Goal: Information Seeking & Learning: Find specific fact

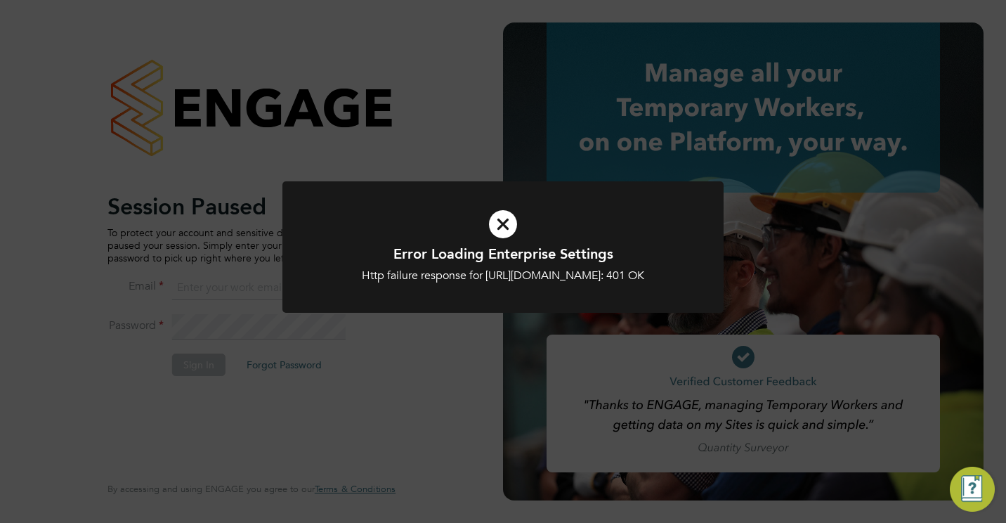
type input "jamesc@educationmattersgroup.co.uk"
drag, startPoint x: 291, startPoint y: 362, endPoint x: 496, endPoint y: 243, distance: 237.4
click at [496, 243] on div "Error Loading Enterprise Settings Http failure response for https://educationma…" at bounding box center [503, 261] width 1006 height 523
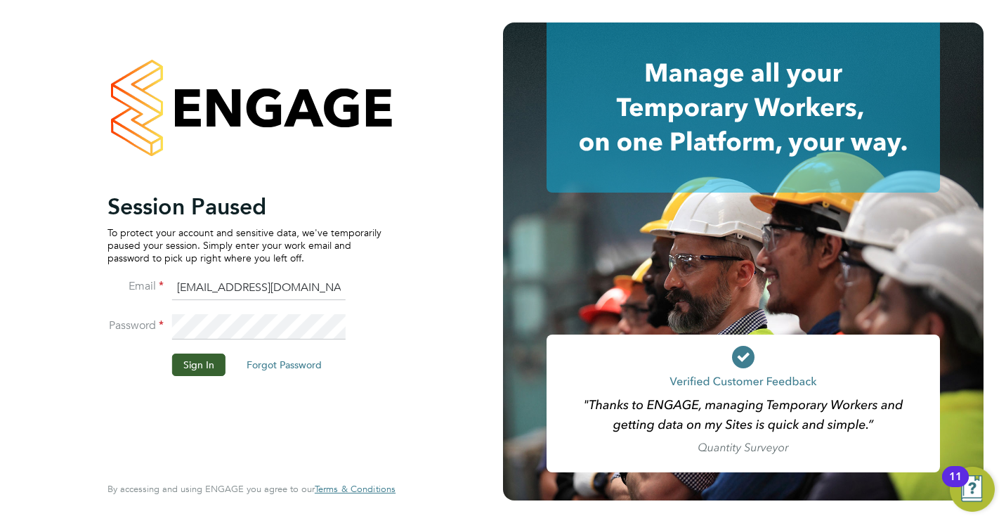
click at [496, 243] on div "Session Paused To protect your account and sensitive data, we've temporarily pa…" at bounding box center [251, 261] width 503 height 523
click at [208, 369] on button "Sign In" at bounding box center [198, 364] width 53 height 22
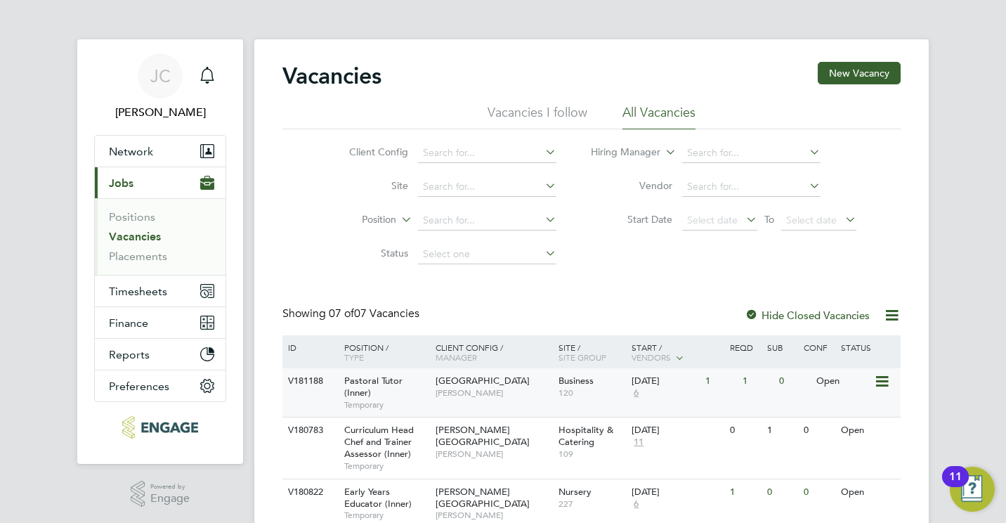
click at [455, 386] on span "[GEOGRAPHIC_DATA]" at bounding box center [483, 380] width 94 height 12
click at [456, 393] on span "[PERSON_NAME]" at bounding box center [494, 392] width 116 height 11
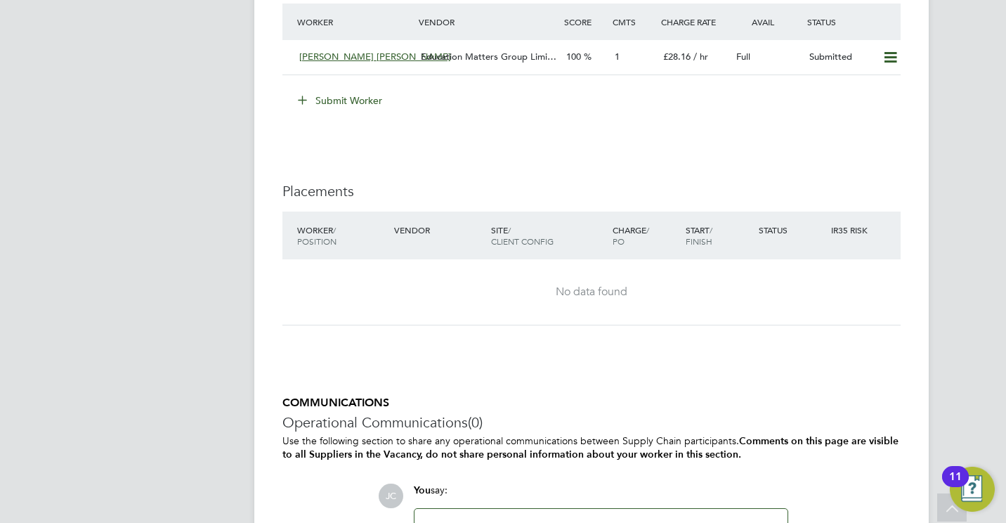
scroll to position [2810, 0]
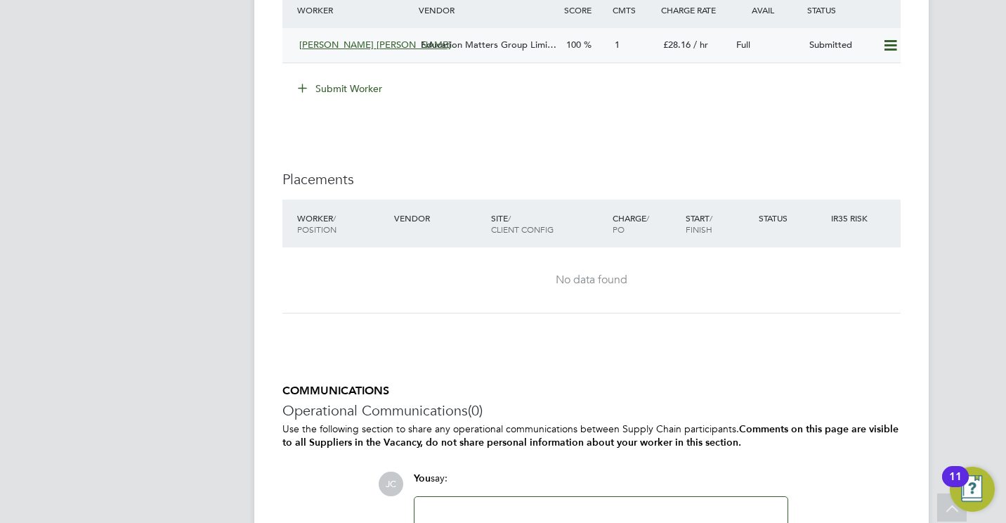
click at [887, 45] on icon at bounding box center [891, 45] width 18 height 11
click at [866, 72] on li "Remove" at bounding box center [870, 76] width 54 height 20
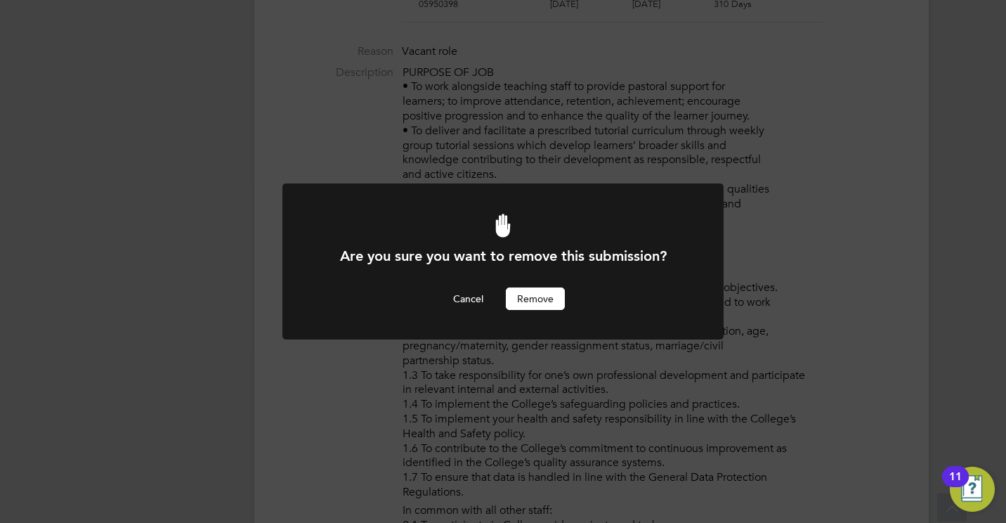
scroll to position [0, 0]
click at [540, 300] on button "Remove" at bounding box center [535, 298] width 59 height 22
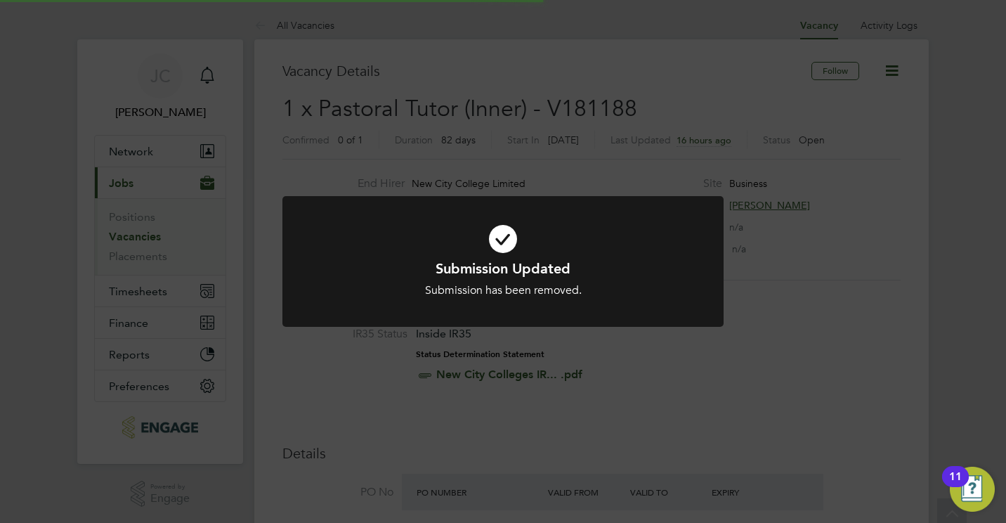
scroll to position [41, 98]
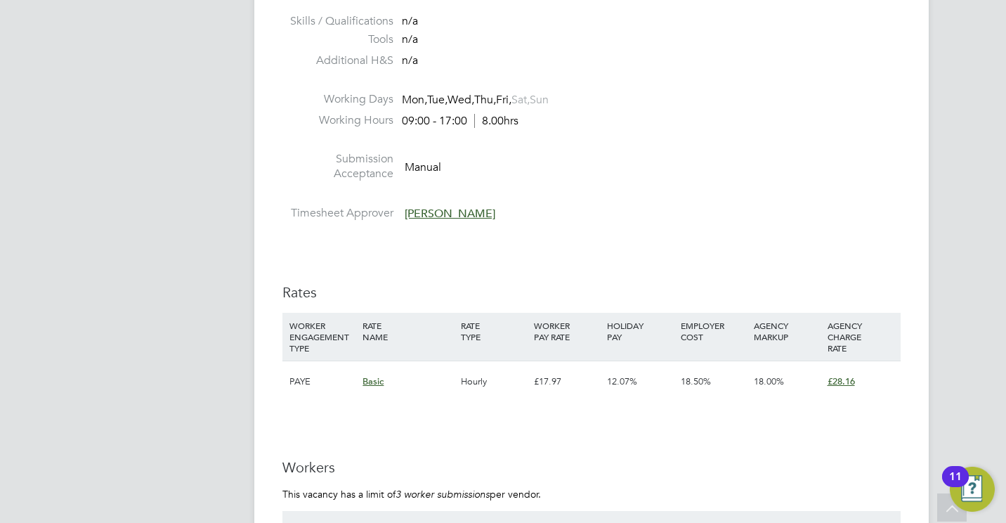
scroll to position [2332, 0]
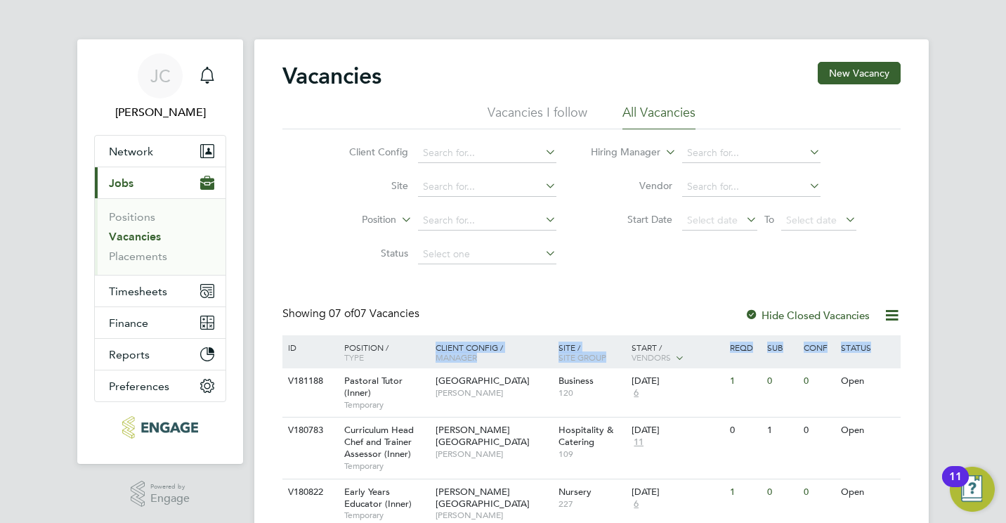
drag, startPoint x: 924, startPoint y: 377, endPoint x: 949, endPoint y: 243, distance: 136.5
click at [949, 243] on div "[PERSON_NAME] [PERSON_NAME] Notifications Applications: Network Team Members Bu…" at bounding box center [503, 394] width 1006 height 788
drag, startPoint x: 949, startPoint y: 243, endPoint x: 903, endPoint y: 297, distance: 71.2
click at [903, 297] on div "Vacancies New Vacancy Vacancies I follow All Vacancies Client Config Site Posit…" at bounding box center [591, 402] width 674 height 726
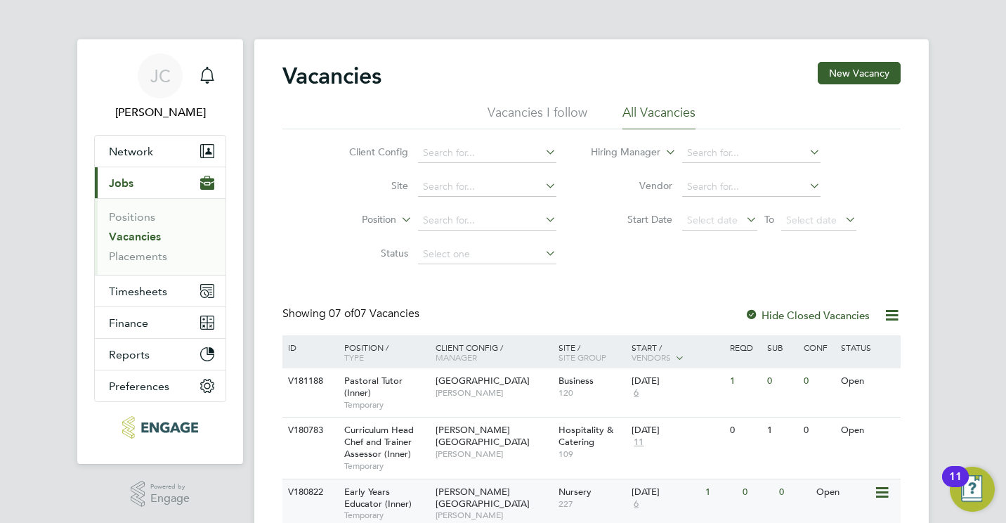
click at [363, 496] on span "Early Years Educator (Inner)" at bounding box center [377, 497] width 67 height 24
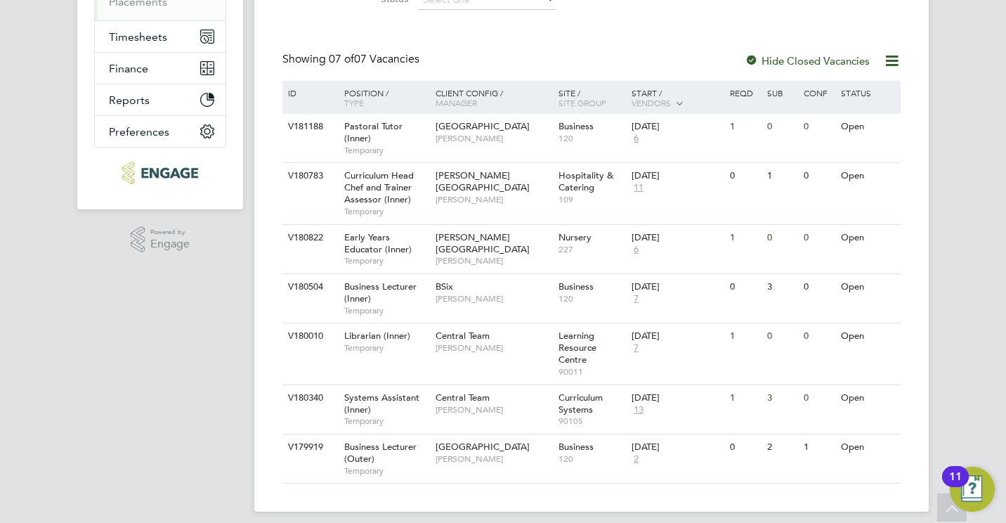
scroll to position [266, 0]
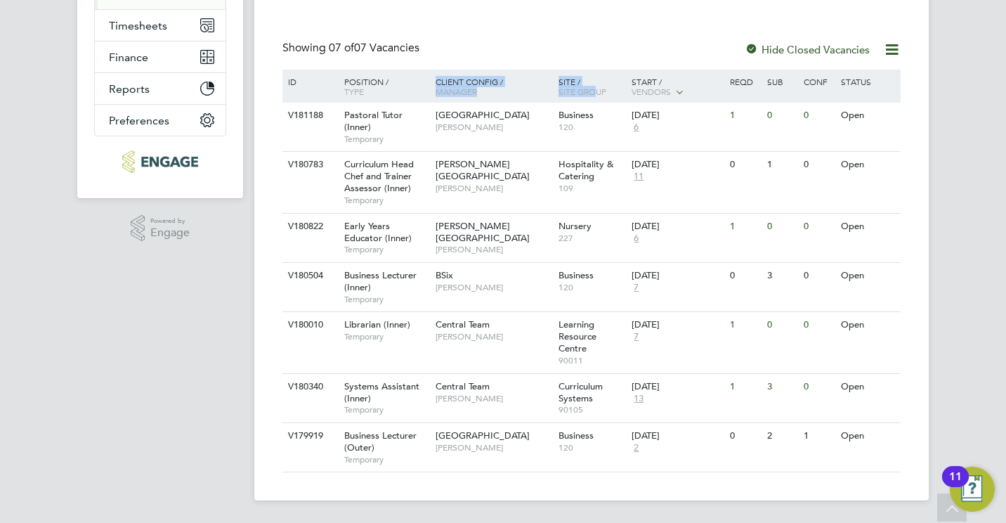
drag, startPoint x: 710, startPoint y: 42, endPoint x: 587, endPoint y: 102, distance: 137.3
click at [587, 102] on div "Vacancies New Vacancy Vacancies I follow All Vacancies Client Config Site Posit…" at bounding box center [591, 134] width 618 height 676
click at [480, 227] on span "[PERSON_NAME][GEOGRAPHIC_DATA]" at bounding box center [483, 232] width 94 height 24
click at [445, 330] on div "Central Team Alka Lathigra" at bounding box center [493, 330] width 123 height 37
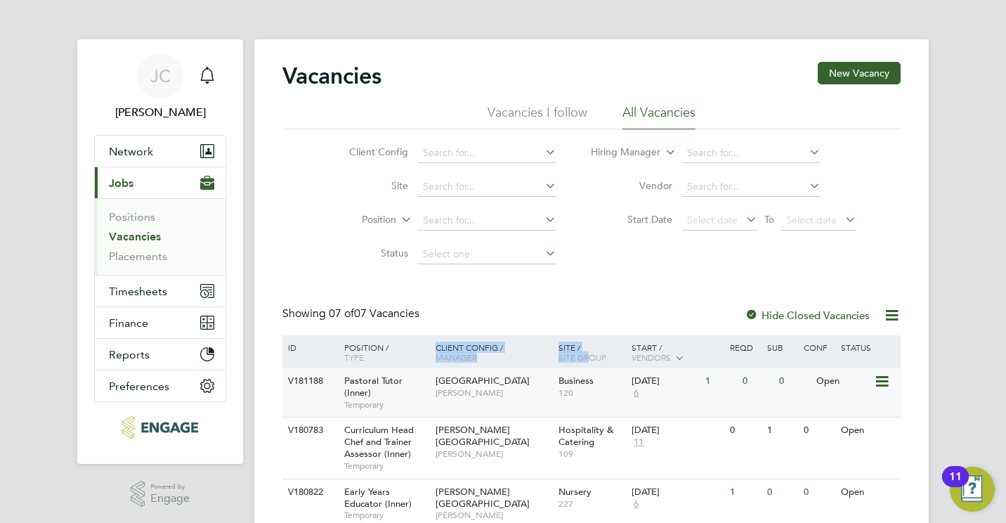
click at [388, 380] on span "Pastoral Tutor (Inner)" at bounding box center [373, 386] width 58 height 24
click at [156, 142] on button "Network" at bounding box center [160, 151] width 131 height 31
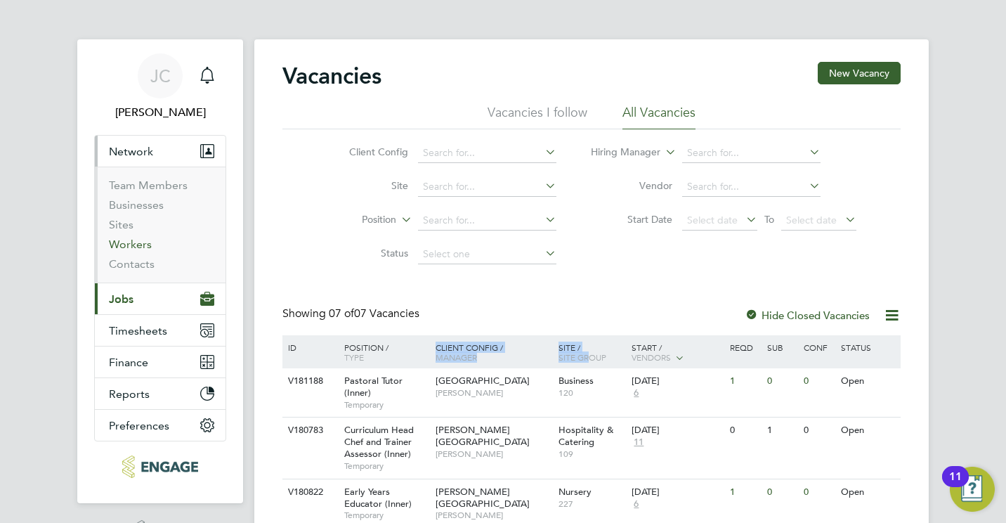
click at [145, 244] on link "Workers" at bounding box center [130, 243] width 43 height 13
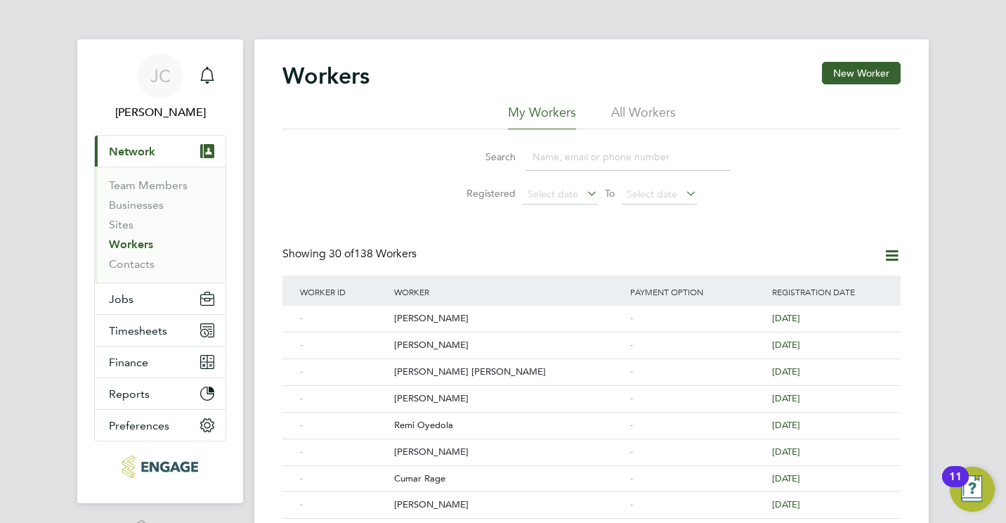
click at [558, 158] on input at bounding box center [627, 156] width 205 height 27
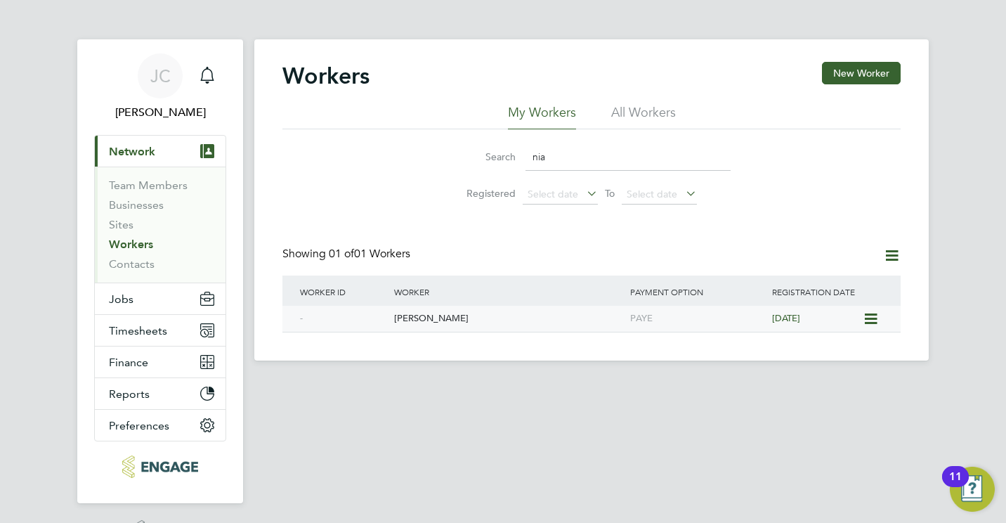
type input "nia"
click at [414, 324] on div "Nia Tauro" at bounding box center [509, 319] width 236 height 26
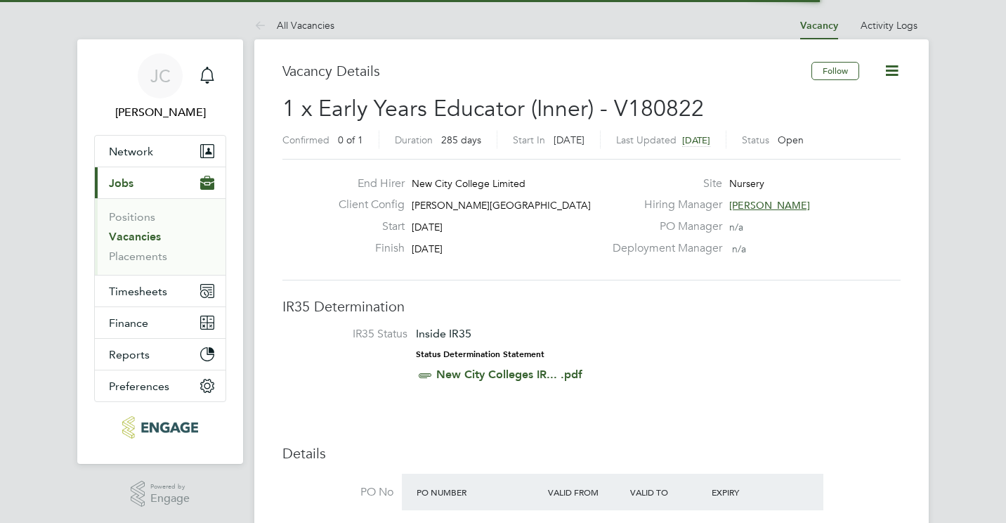
click at [851, 338] on li "IR35 Status Inside IR35 Status Determination Statement New City Colleges IR... …" at bounding box center [591, 357] width 590 height 61
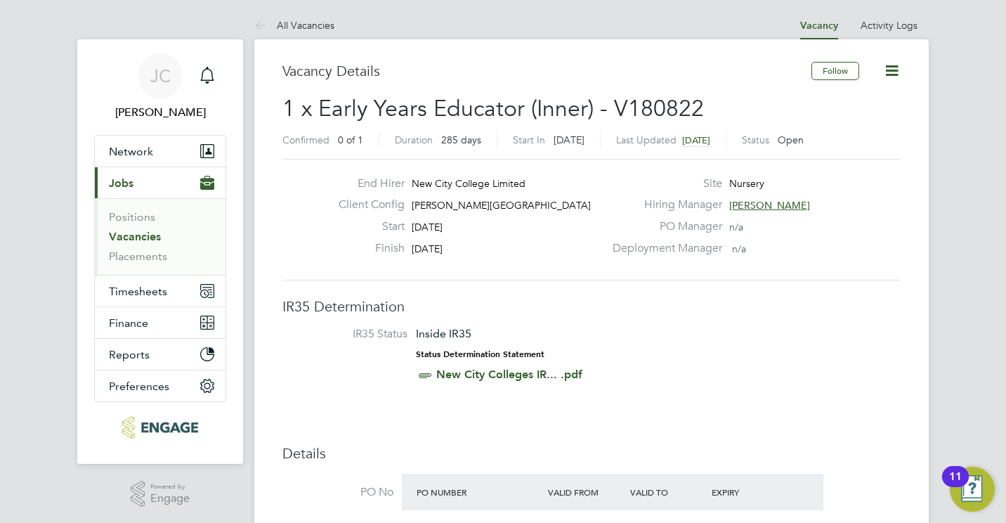
click at [891, 67] on icon at bounding box center [892, 71] width 18 height 18
click at [136, 228] on li "Positions" at bounding box center [161, 220] width 105 height 20
click at [137, 239] on link "Vacancies" at bounding box center [135, 236] width 52 height 13
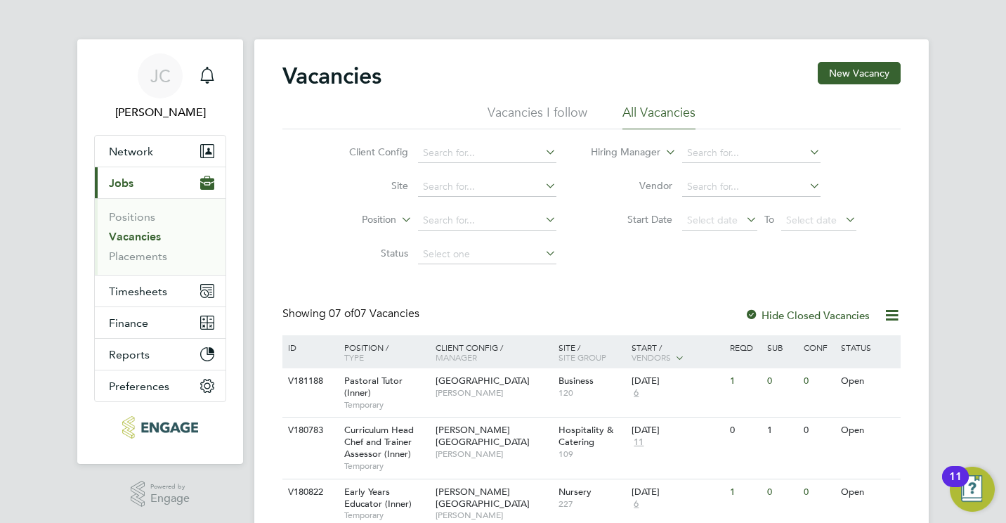
click at [937, 273] on div "[PERSON_NAME] [PERSON_NAME] Notifications Applications: Network Team Members Bu…" at bounding box center [503, 394] width 1006 height 788
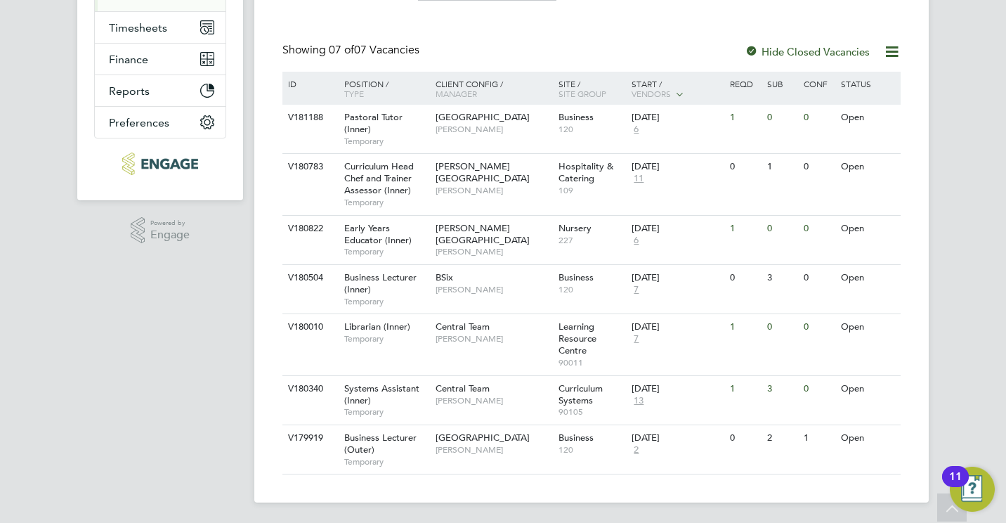
scroll to position [266, 0]
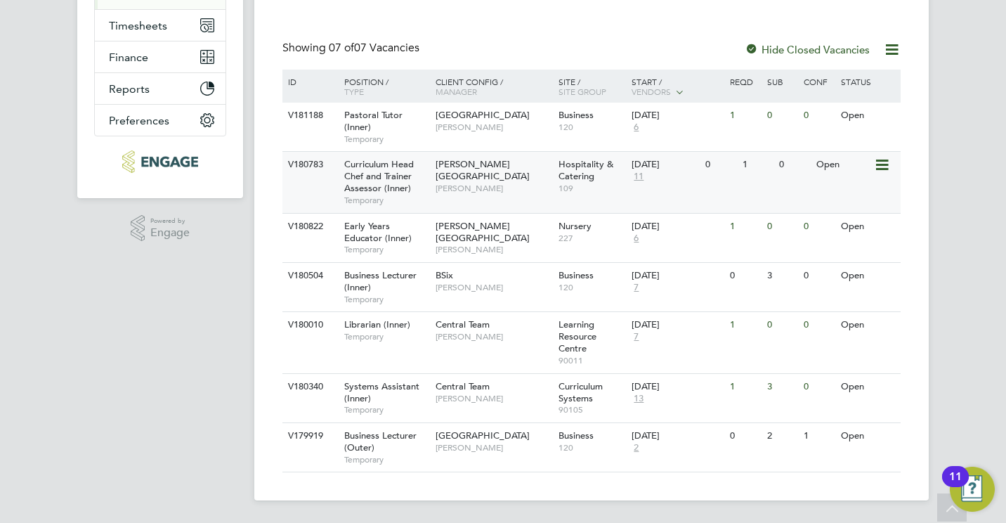
click at [483, 167] on span "[PERSON_NAME][GEOGRAPHIC_DATA]" at bounding box center [483, 170] width 94 height 24
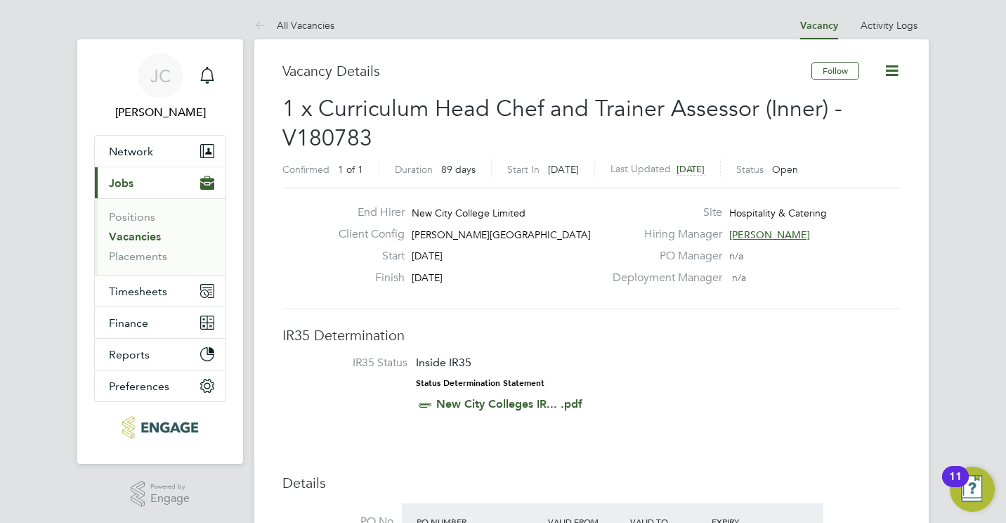
click at [127, 234] on link "Vacancies" at bounding box center [135, 236] width 52 height 13
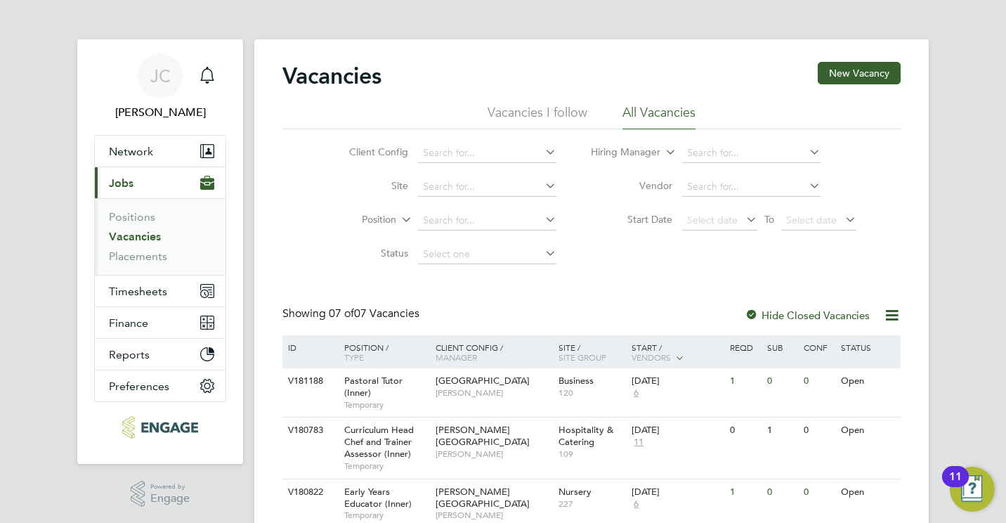
click at [946, 305] on div "JC James Carey Notifications Applications: Network Team Members Businesses Site…" at bounding box center [503, 394] width 1006 height 788
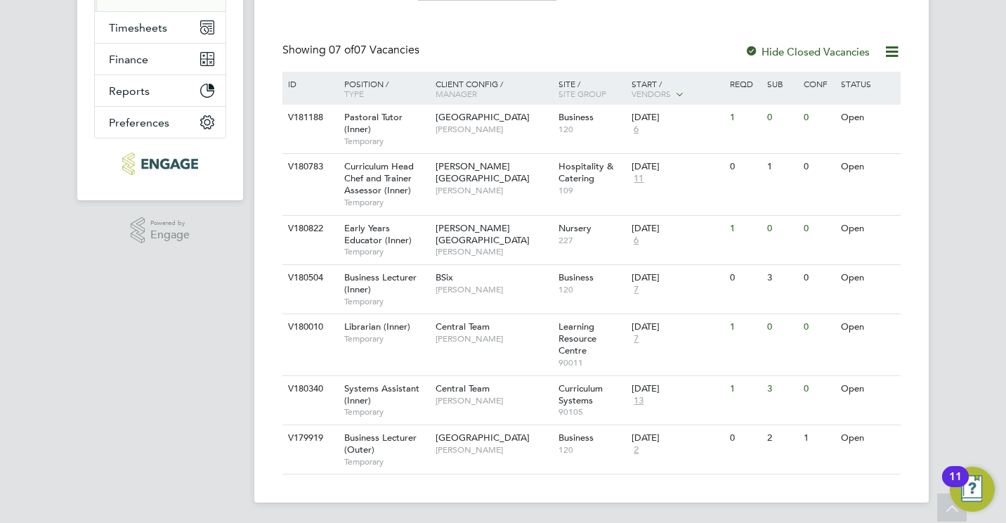
scroll to position [266, 0]
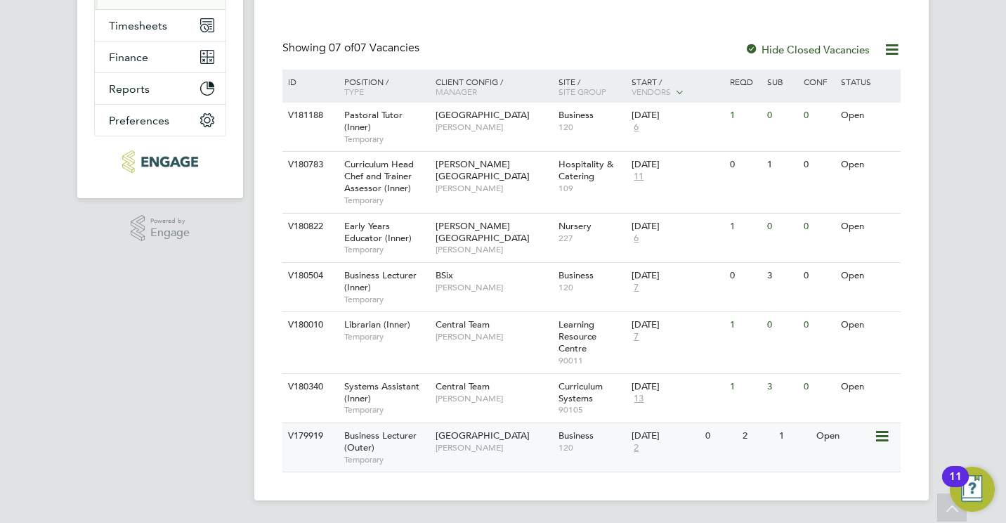
click at [539, 450] on div "Havering Sixth Form Campus Silka Warrick-Akerele" at bounding box center [493, 441] width 123 height 37
click at [373, 130] on div "Pastoral Tutor (Inner) Temporary" at bounding box center [383, 127] width 98 height 48
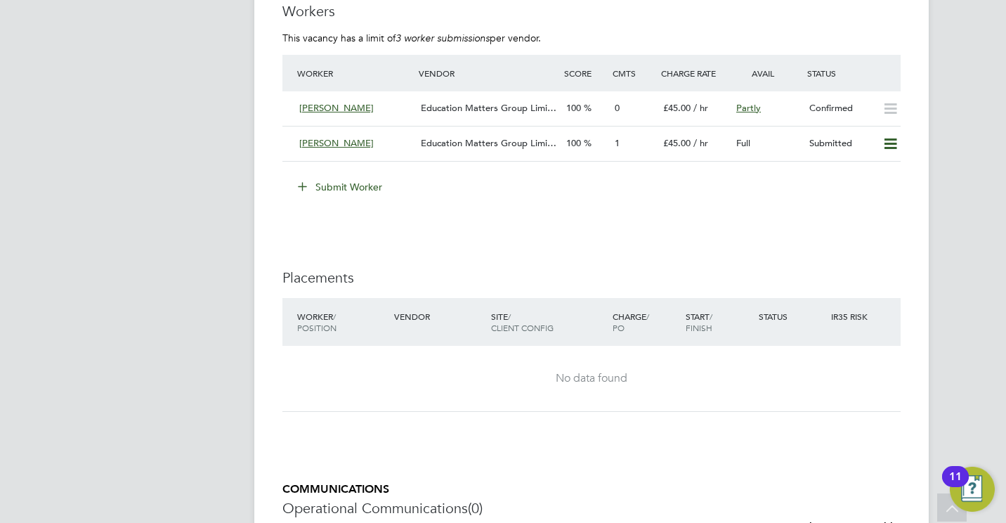
scroll to position [2136, 0]
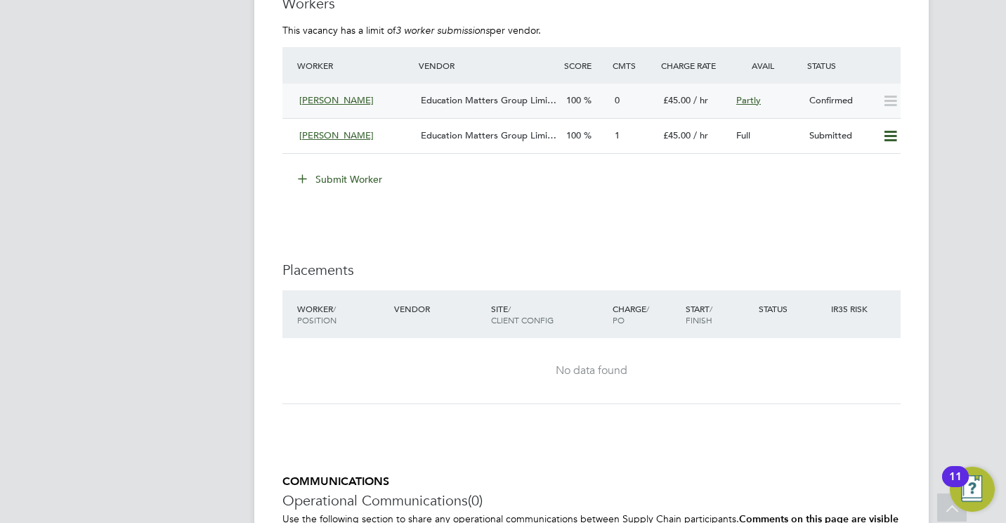
click at [511, 96] on span "Education Matters Group Limi…" at bounding box center [489, 100] width 136 height 12
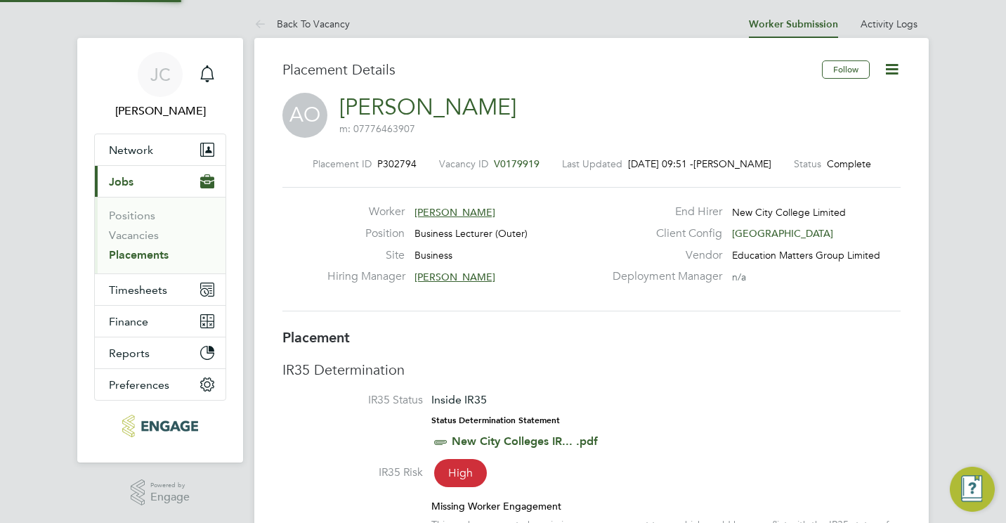
scroll to position [22, 277]
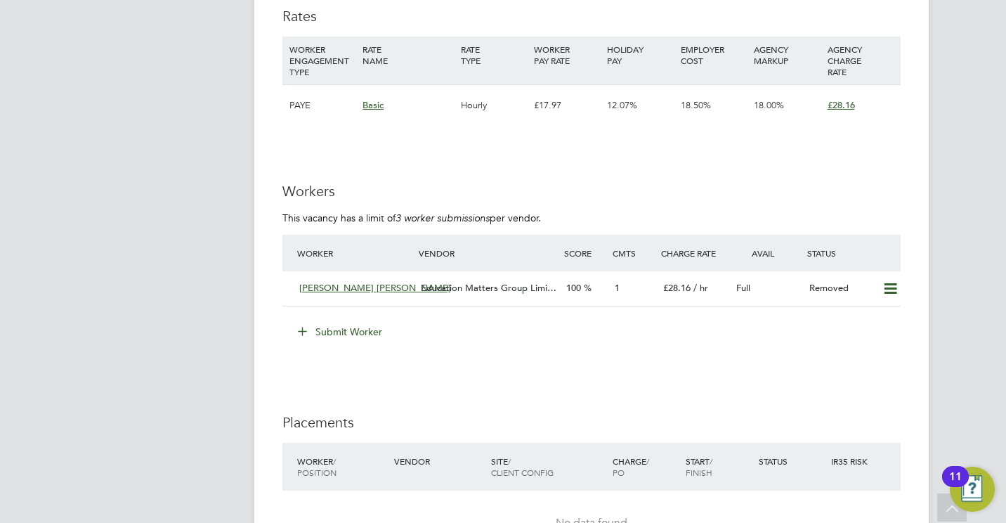
scroll to position [2573, 0]
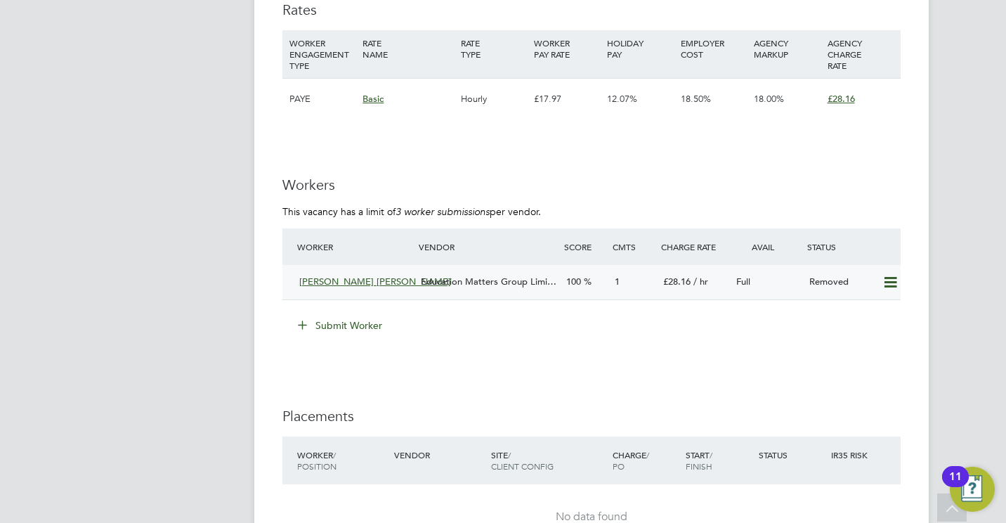
click at [493, 287] on span "Education Matters Group Limi…" at bounding box center [489, 281] width 136 height 12
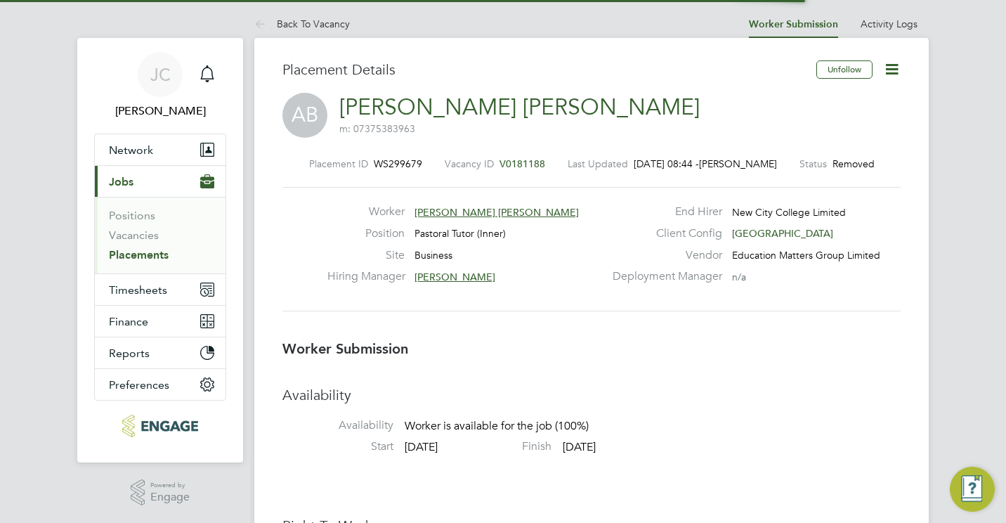
scroll to position [7, 7]
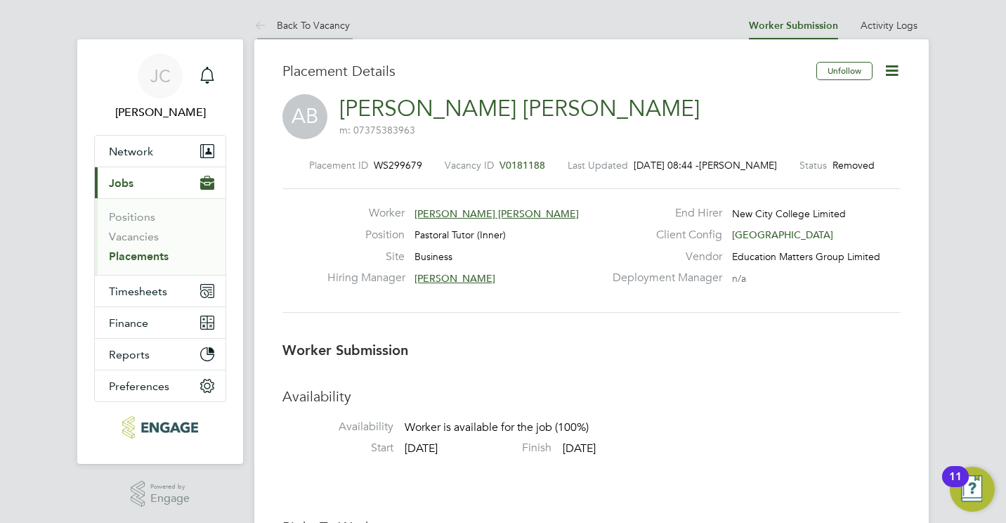
click at [287, 14] on li "Back To Vacancy" at bounding box center [302, 25] width 96 height 28
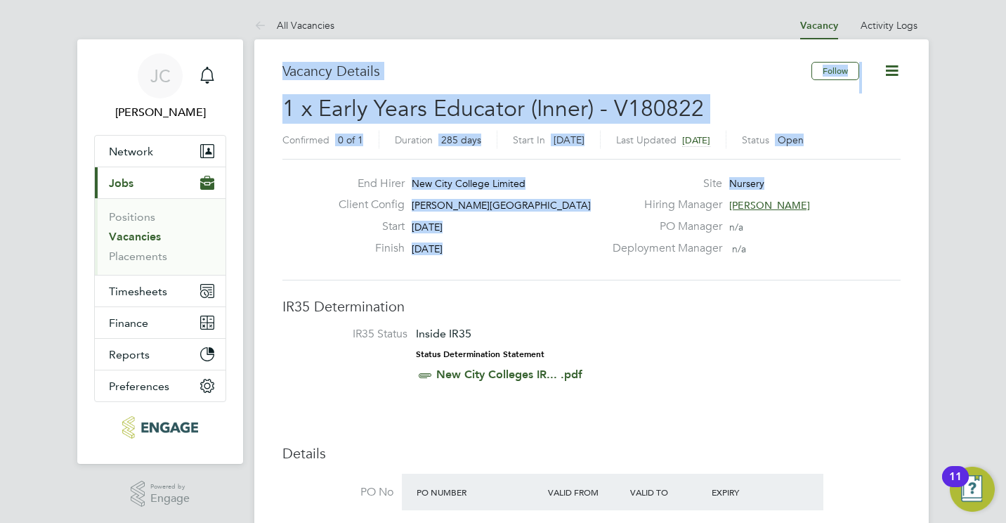
drag, startPoint x: 282, startPoint y: 70, endPoint x: 617, endPoint y: 211, distance: 363.0
click at [289, 116] on span "1 x Early Years Educator (Inner) - V180822" at bounding box center [492, 108] width 421 height 27
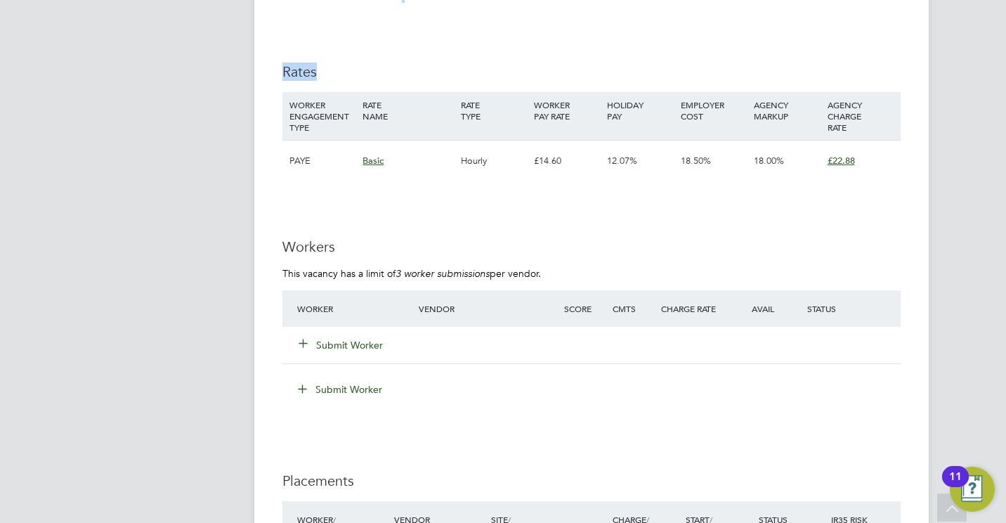
scroll to position [2577, 0]
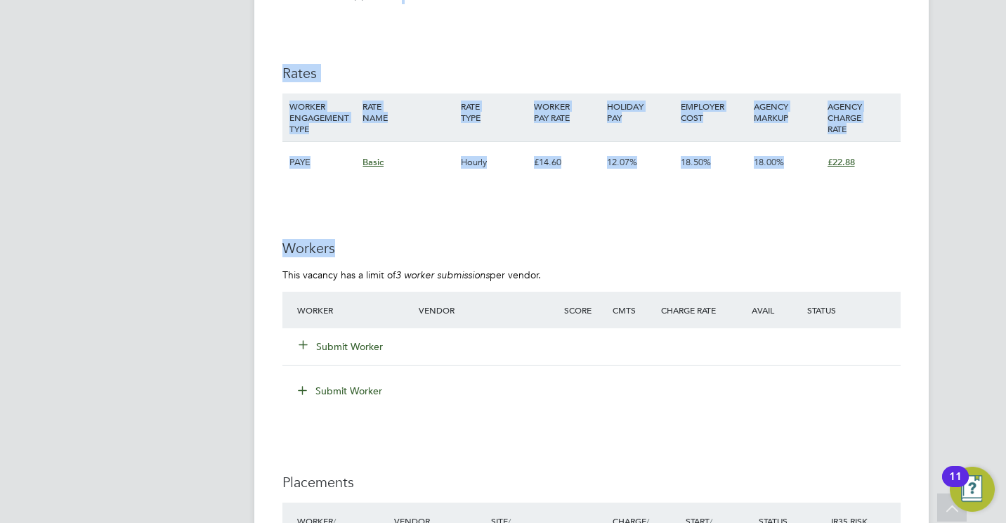
drag, startPoint x: 284, startPoint y: 110, endPoint x: 878, endPoint y: 192, distance: 599.9
copy div "1 x Early Years Educator (Inner) - V180822 Confirmed 0 of 1 Duration 285 days S…"
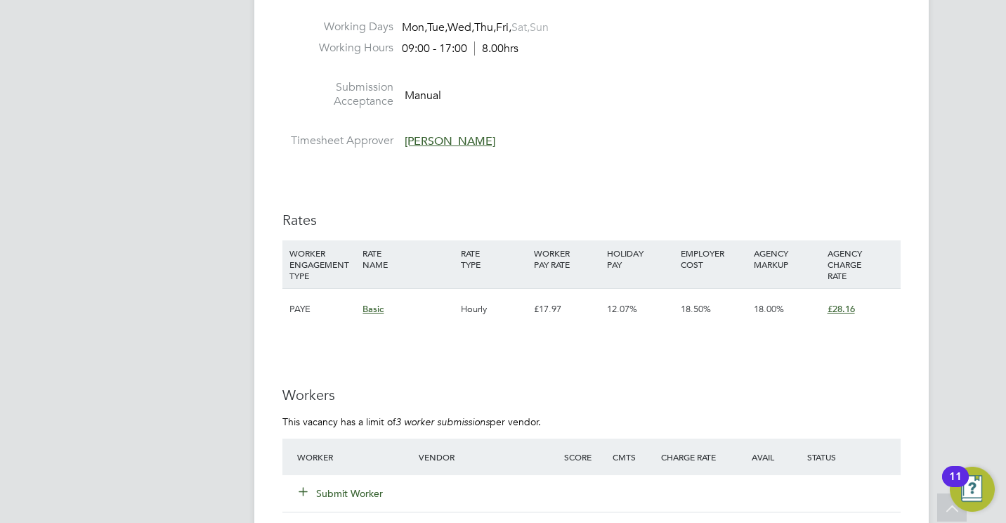
scroll to position [2995, 0]
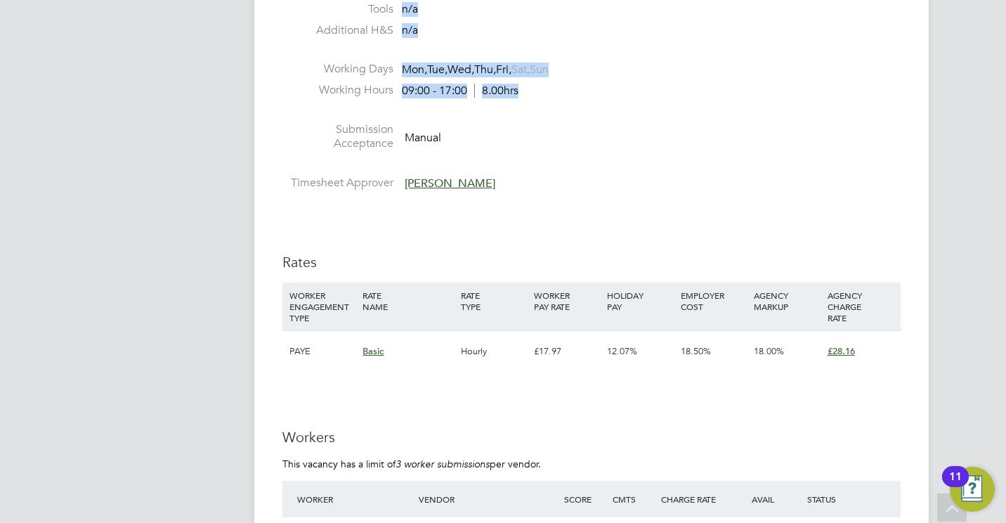
drag, startPoint x: 286, startPoint y: 108, endPoint x: 525, endPoint y: 87, distance: 240.5
copy div "1 x Librarian (Inner) - V180010 Confirmed 0 of 1 Duration 96 days Start In 9 da…"
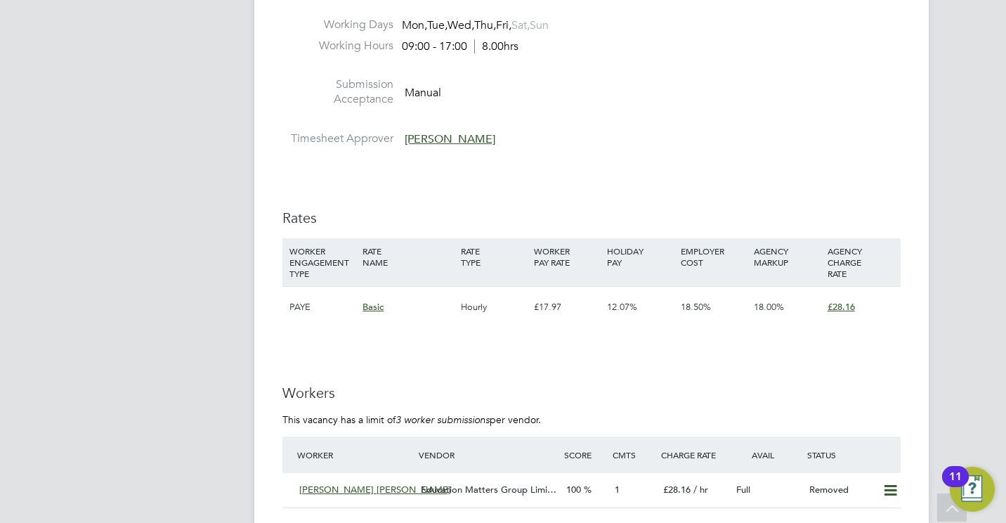
scroll to position [2095, 0]
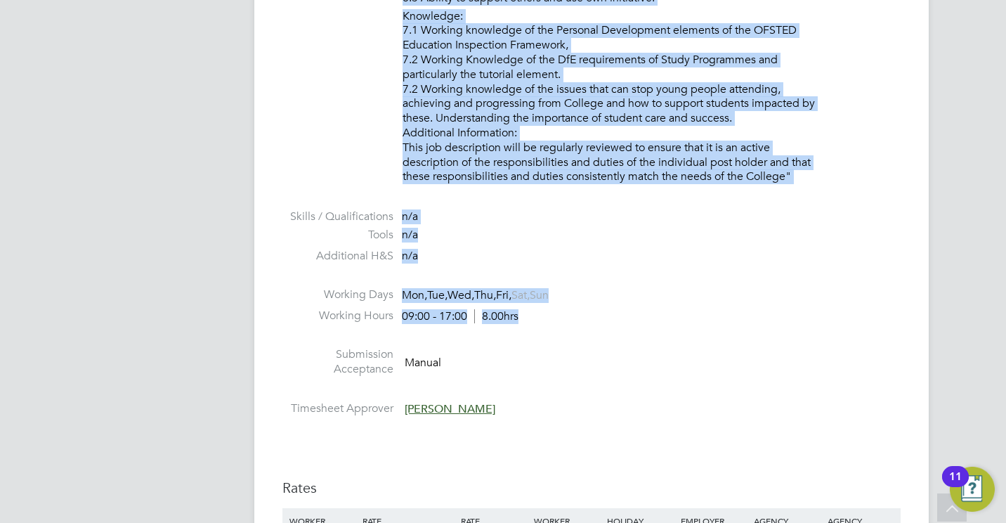
drag, startPoint x: 286, startPoint y: 104, endPoint x: 729, endPoint y: 336, distance: 500.2
copy div "6 l Ipsumdol Sitam (Conse) - A541924 Elitseddo 7 ei 1 Temporin 96 utla Etdol Ma…"
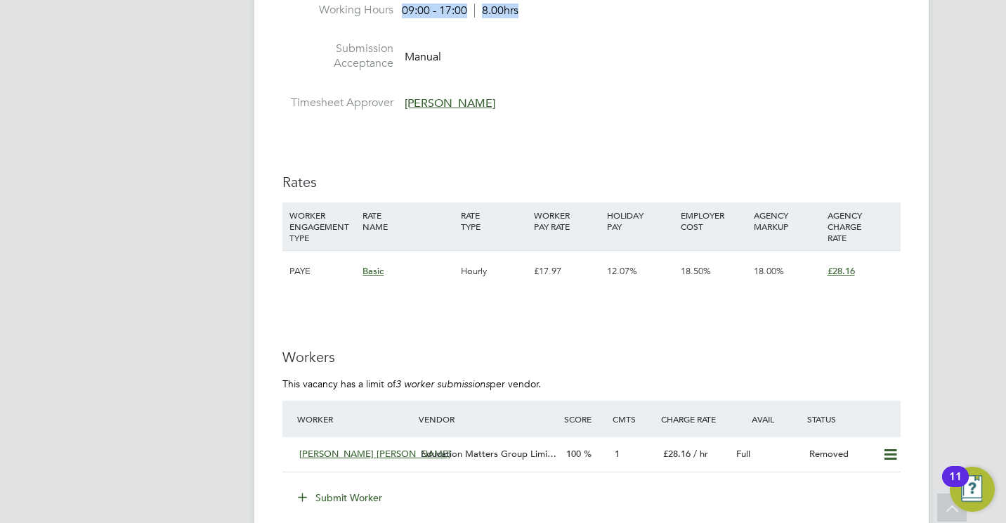
scroll to position [2405, 0]
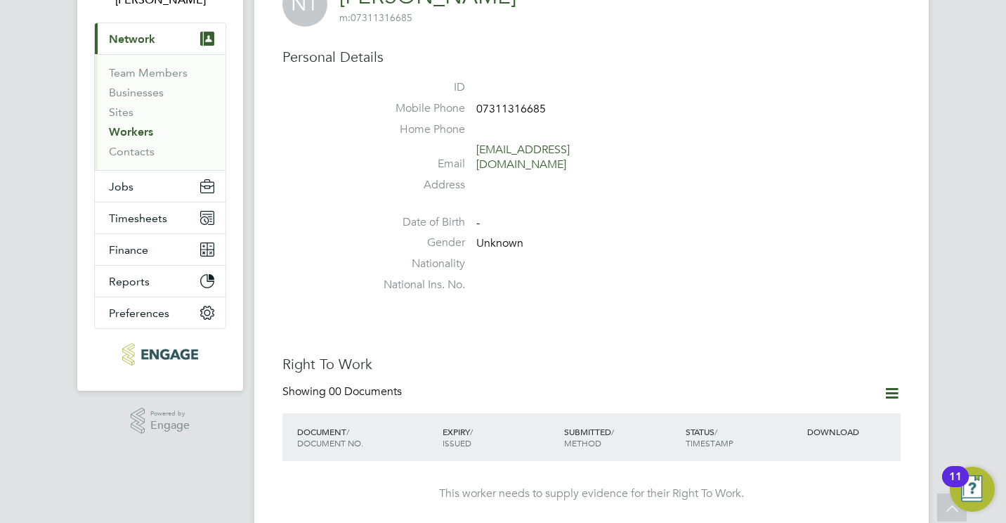
scroll to position [84, 0]
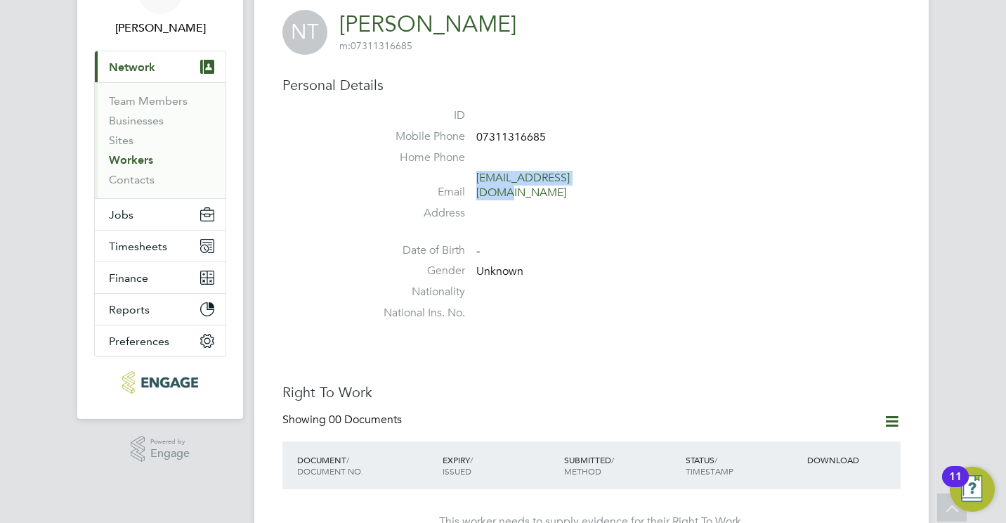
drag, startPoint x: 601, startPoint y: 184, endPoint x: 475, endPoint y: 185, distance: 125.7
click at [475, 185] on li "Email [EMAIL_ADDRESS][DOMAIN_NAME]" at bounding box center [634, 188] width 534 height 34
copy link "[EMAIL_ADDRESS][DOMAIN_NAME]"
